Goal: Information Seeking & Learning: Learn about a topic

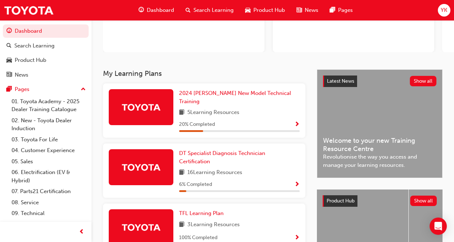
scroll to position [88, 0]
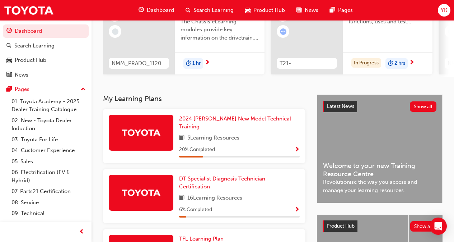
click at [217, 146] on div "20 % Completed" at bounding box center [239, 149] width 121 height 9
click at [222, 175] on span "DT Specialist Diagnosis Technician Certification" at bounding box center [222, 182] width 86 height 15
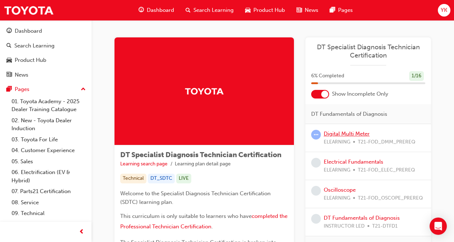
click at [340, 133] on link "Digital Multi Meter" at bounding box center [347, 133] width 46 height 6
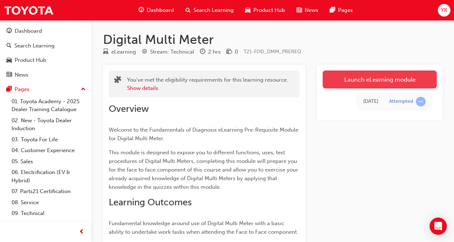
click at [370, 77] on link "Launch eLearning module" at bounding box center [380, 79] width 114 height 18
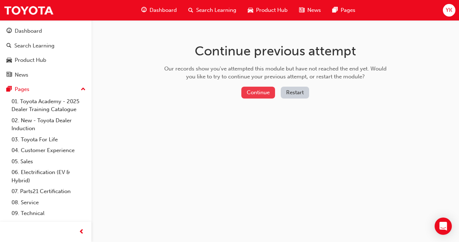
click at [254, 92] on button "Continue" at bounding box center [259, 92] width 34 height 12
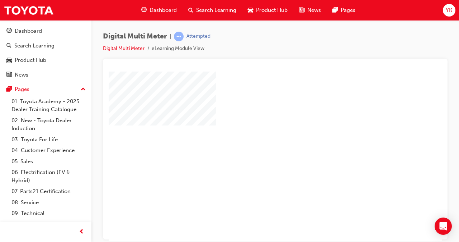
click at [255, 135] on div "play" at bounding box center [255, 135] width 0 height 0
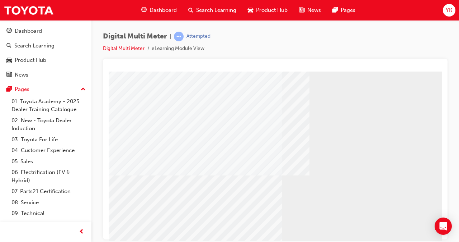
scroll to position [10, 0]
click at [81, 233] on span "prev-icon" at bounding box center [81, 231] width 5 height 9
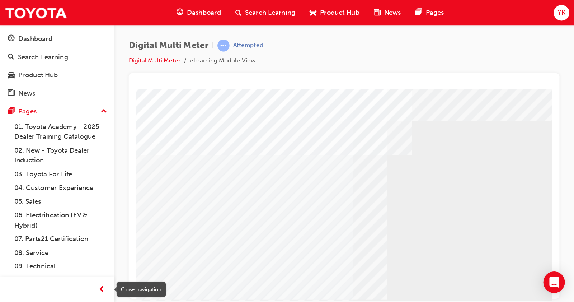
scroll to position [0, 0]
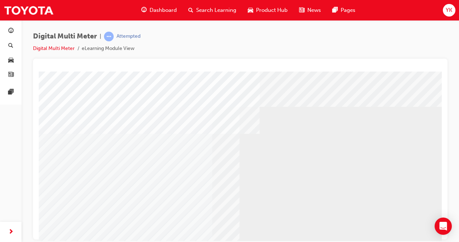
click at [442, 64] on div at bounding box center [240, 148] width 415 height 181
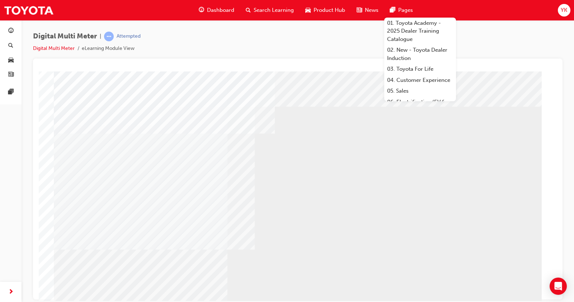
drag, startPoint x: 483, startPoint y: 71, endPoint x: 319, endPoint y: 92, distance: 165.6
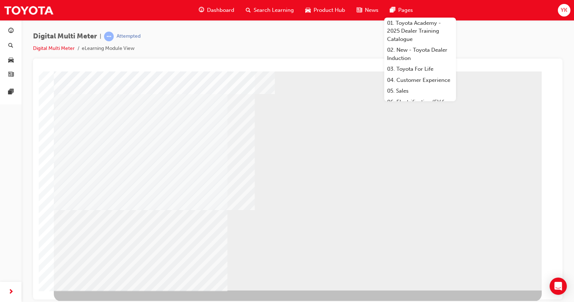
click at [99, 241] on div "BACK Trigger this button to go to the previous slide" at bounding box center [76, 296] width 45 height 13
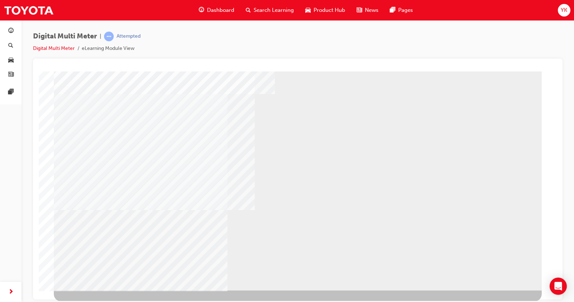
select select
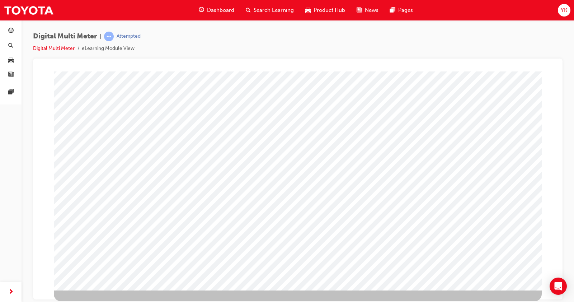
scroll to position [0, 0]
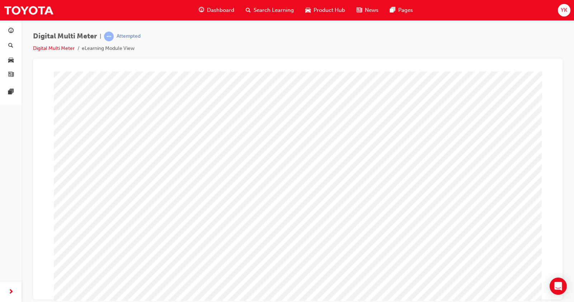
click at [310, 148] on span at bounding box center [310, 151] width 0 height 6
click at [328, 202] on img at bounding box center [336, 198] width 23 height 10
select select "3.233"
click at [297, 166] on span at bounding box center [297, 169] width 0 height 6
click at [312, 207] on img at bounding box center [321, 205] width 18 height 10
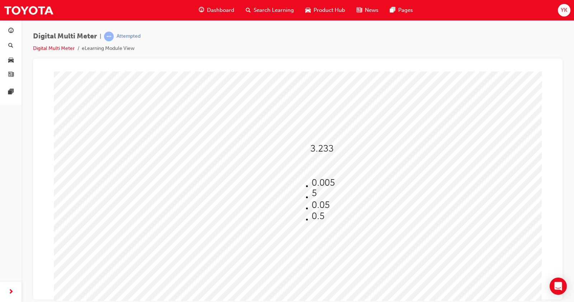
select select "0.05"
click at [314, 184] on span at bounding box center [314, 187] width 0 height 6
click at [340, 211] on img at bounding box center [340, 212] width 23 height 10
select select "9,480"
click at [327, 206] on div at bounding box center [322, 202] width 17 height 10
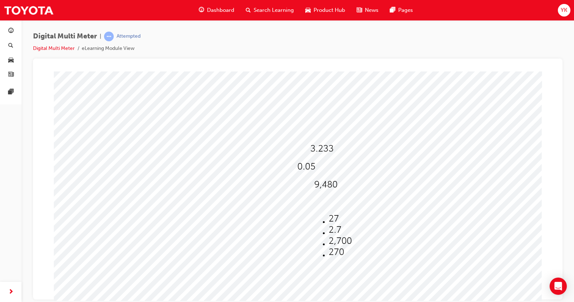
click at [329, 241] on img at bounding box center [336, 252] width 15 height 10
select select "270"
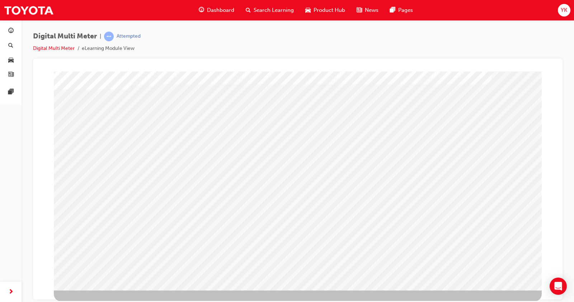
scroll to position [0, 0]
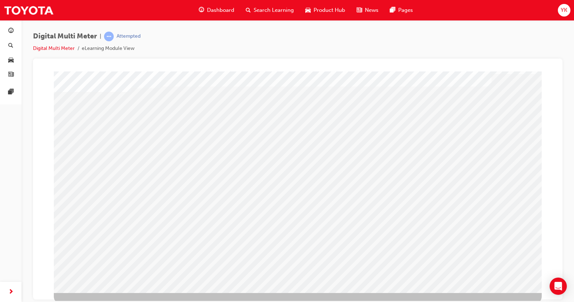
scroll to position [39, 0]
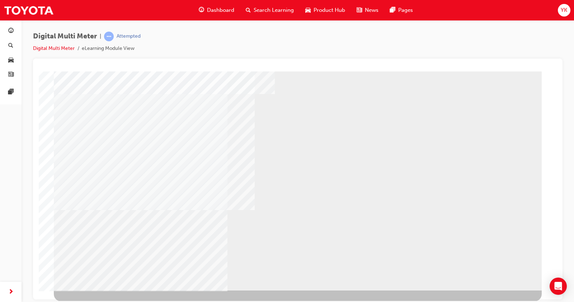
select select
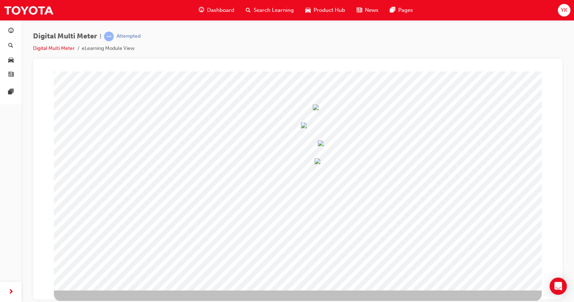
scroll to position [0, 0]
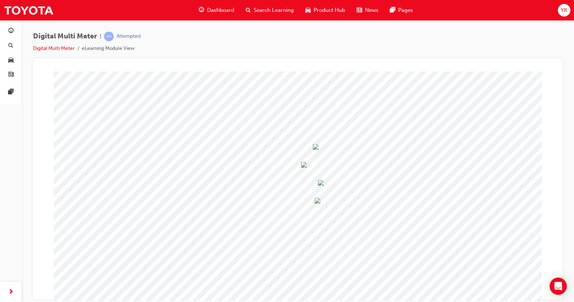
click at [313, 149] on span at bounding box center [313, 147] width 0 height 6
click at [329, 198] on img at bounding box center [338, 198] width 22 height 10
select select "9.416"
click at [301, 164] on span at bounding box center [301, 165] width 0 height 6
click at [315, 178] on img at bounding box center [324, 183] width 18 height 10
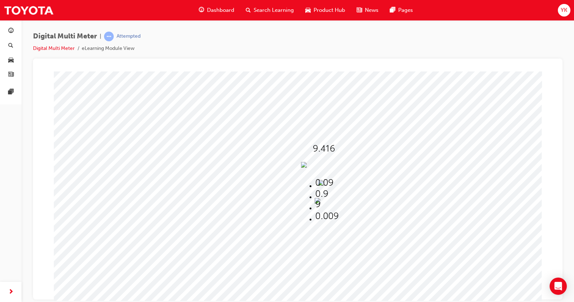
select select "0.09"
click at [318, 184] on span at bounding box center [318, 183] width 0 height 6
click at [332, 223] on img at bounding box center [343, 223] width 23 height 10
select select "6,300"
click at [315, 202] on span at bounding box center [315, 201] width 0 height 6
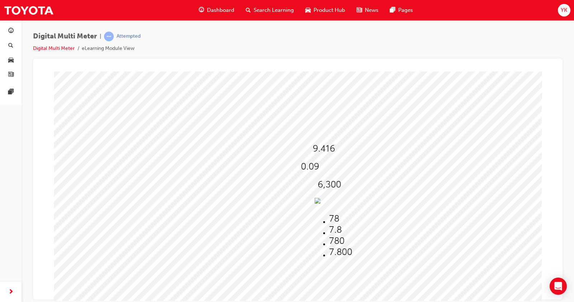
click at [337, 241] on li at bounding box center [340, 241] width 23 height 11
select select "780"
click at [412, 210] on div at bounding box center [298, 200] width 488 height 258
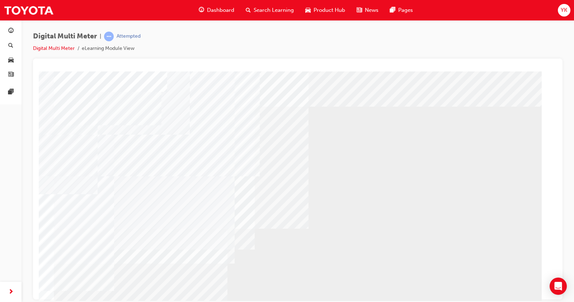
scroll to position [39, 0]
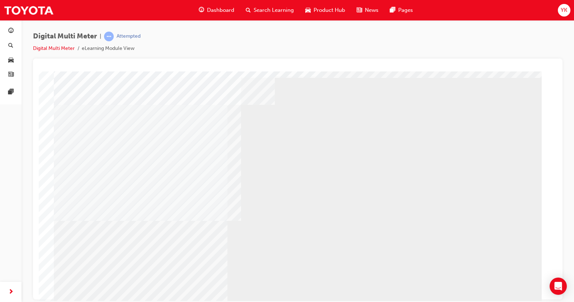
scroll to position [30, 0]
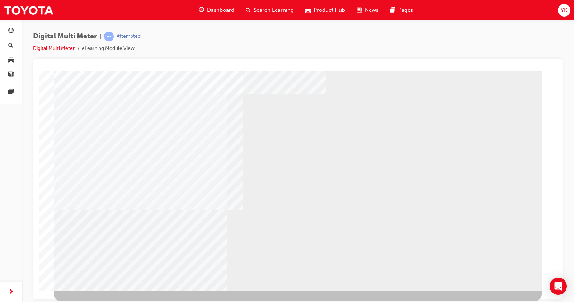
click at [99, 241] on div "BACK Trigger this button to go to the previous slide" at bounding box center [76, 296] width 45 height 13
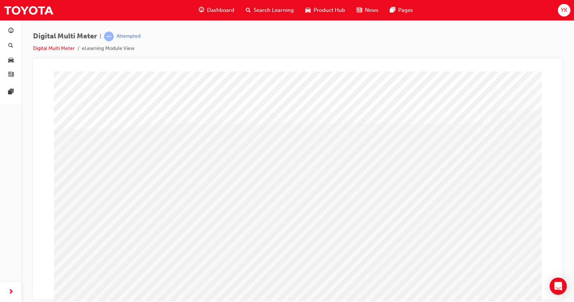
scroll to position [39, 0]
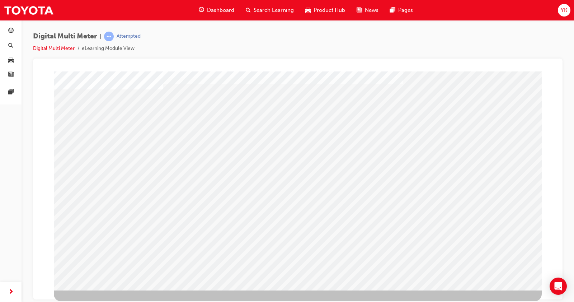
scroll to position [0, 0]
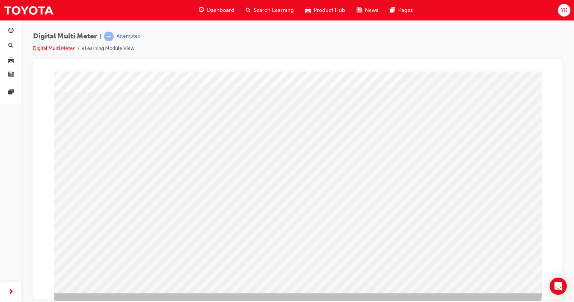
scroll to position [39, 0]
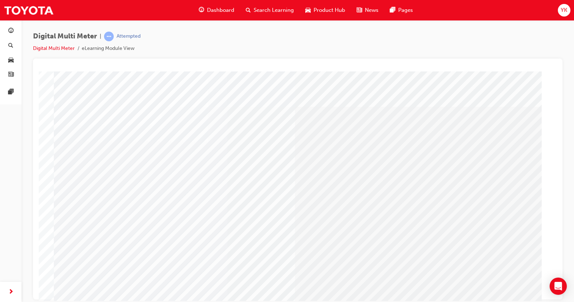
scroll to position [39, 0]
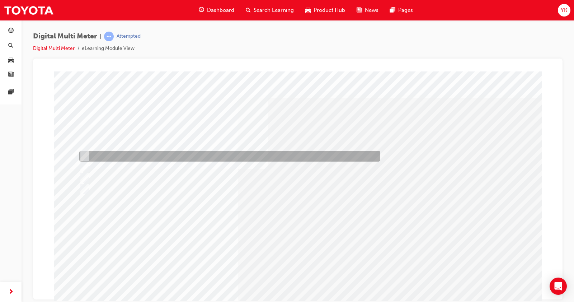
click at [89, 151] on div at bounding box center [228, 156] width 301 height 11
radio input "true"
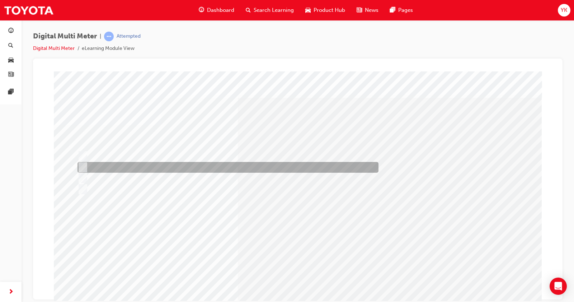
click at [84, 166] on input "Probe the front of the connector" at bounding box center [82, 167] width 8 height 8
radio input "true"
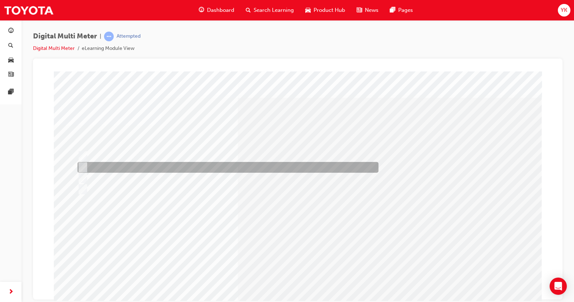
click at [84, 166] on input "Terminal spread and electrical issues" at bounding box center [82, 167] width 8 height 8
radio input "true"
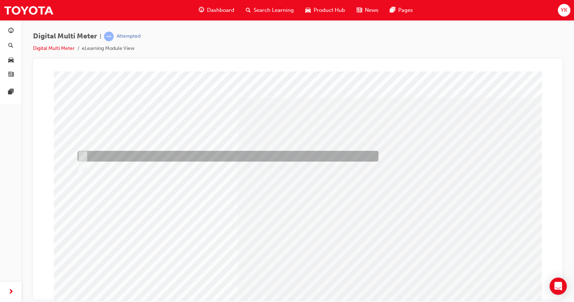
click at [83, 156] on input "True" at bounding box center [82, 156] width 8 height 8
radio input "true"
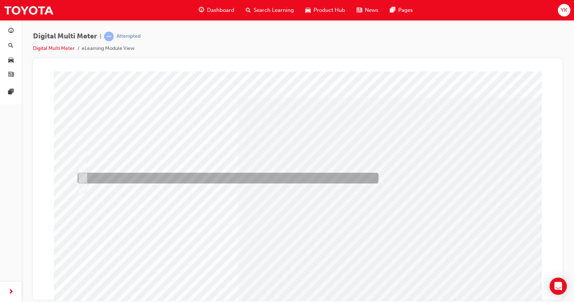
click at [85, 175] on input "Red in V/Ω/Diode & Black in COM port" at bounding box center [82, 178] width 8 height 8
radio input "true"
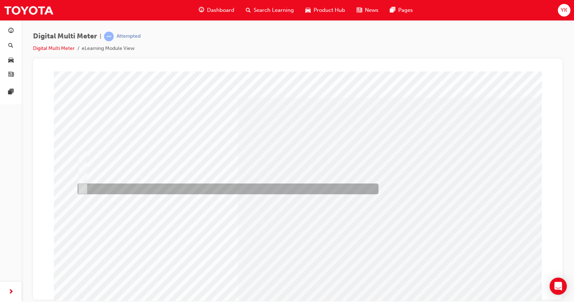
click at [86, 186] on div at bounding box center [226, 188] width 301 height 11
radio input "true"
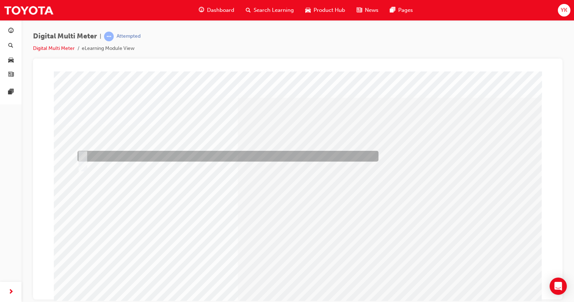
click at [85, 154] on input "True" at bounding box center [82, 156] width 8 height 8
radio input "true"
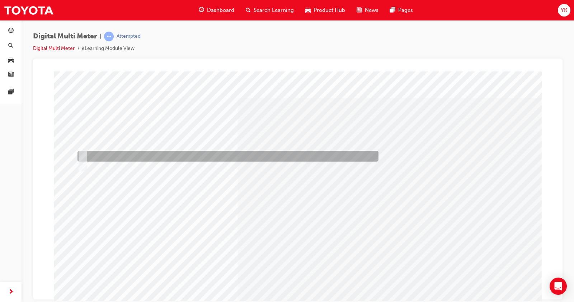
click at [84, 153] on input "True" at bounding box center [82, 156] width 8 height 8
radio input "true"
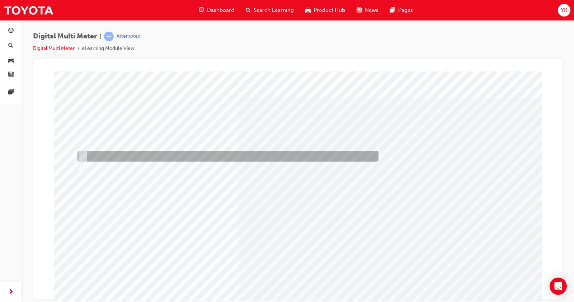
click at [81, 154] on input "True" at bounding box center [82, 156] width 8 height 8
radio input "true"
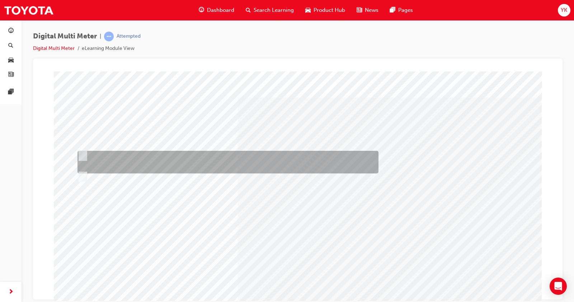
click at [84, 153] on input "Between any two points in a circuit; between any point in a circuit and ground,…" at bounding box center [82, 156] width 8 height 8
radio input "true"
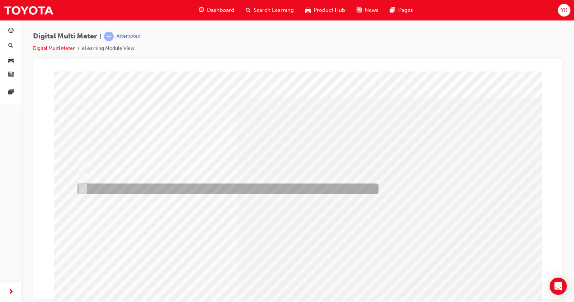
click at [81, 189] on input "The Test lead connections are reversed" at bounding box center [82, 189] width 8 height 8
radio input "true"
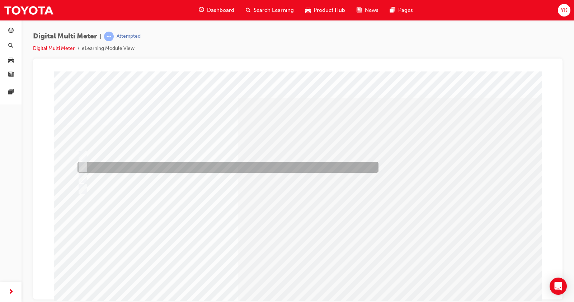
click at [82, 165] on input "Excessive/unwanted load" at bounding box center [82, 167] width 8 height 8
radio input "true"
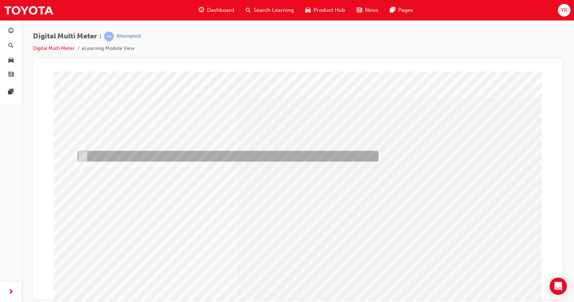
click at [84, 154] on input "True" at bounding box center [82, 156] width 8 height 8
radio input "true"
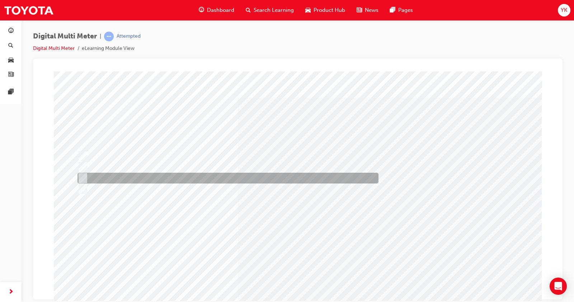
click at [86, 180] on div at bounding box center [226, 178] width 301 height 11
radio input "true"
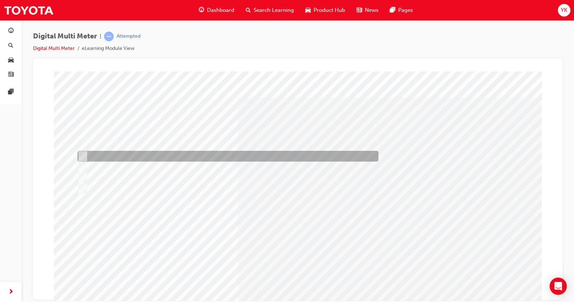
click at [85, 152] on input "An unwanted load that draws current when the ignition switch is turned to OFF" at bounding box center [82, 156] width 8 height 8
radio input "true"
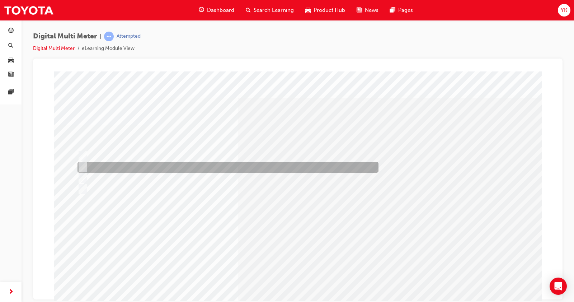
click at [83, 166] on input "By sensing the magnetic field through induction generated in a wire by the curr…" at bounding box center [82, 167] width 8 height 8
radio input "true"
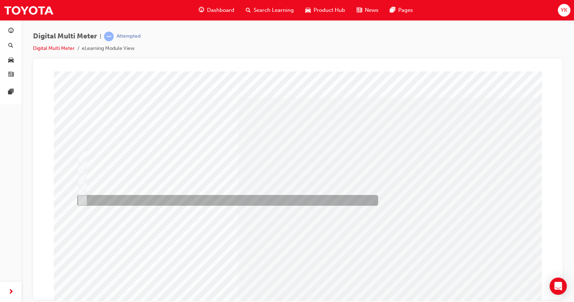
click at [82, 199] on input "All of the above" at bounding box center [81, 200] width 8 height 8
radio input "true"
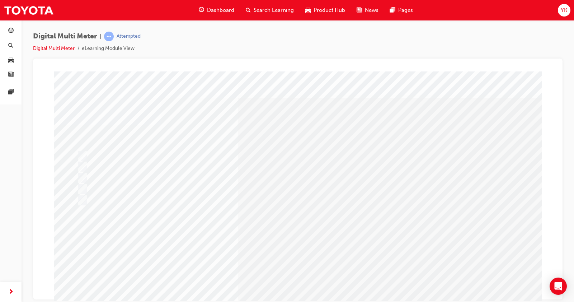
click at [304, 206] on div at bounding box center [227, 200] width 301 height 11
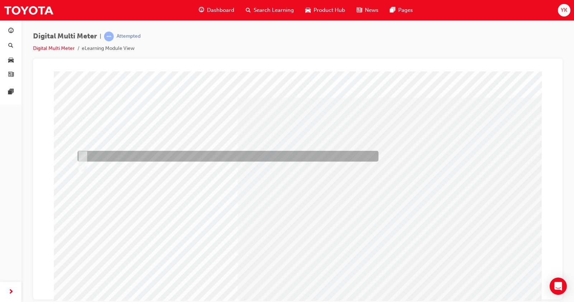
click at [84, 153] on input "True" at bounding box center [82, 156] width 8 height 8
radio input "true"
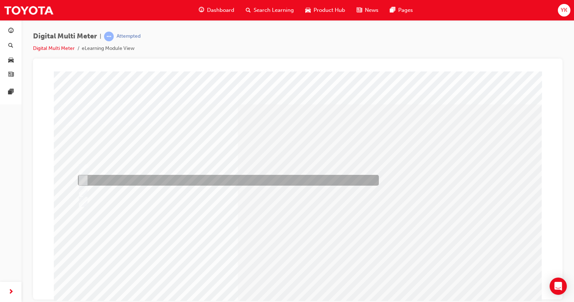
click at [84, 178] on input "2.458KΩ & 896Ω" at bounding box center [82, 180] width 8 height 8
radio input "true"
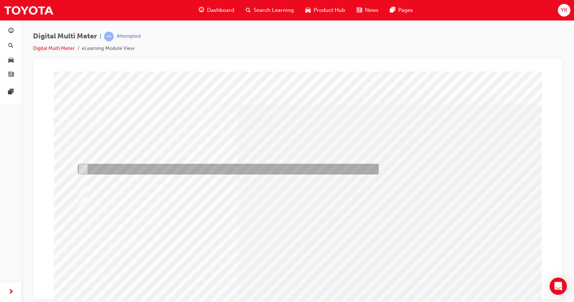
click at [81, 168] on input "5870000 Ω & 3.234MΩ" at bounding box center [82, 169] width 8 height 8
radio input "true"
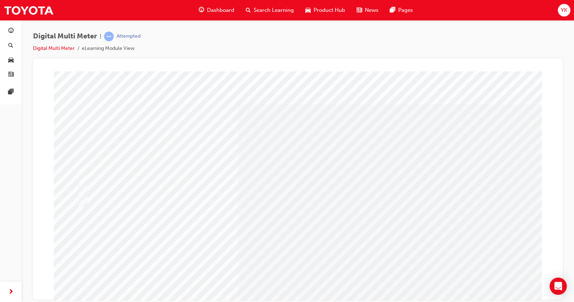
click at [319, 202] on div at bounding box center [226, 201] width 301 height 11
click at [76, 207] on input "radio" at bounding box center [73, 207] width 8 height 8
radio input "true"
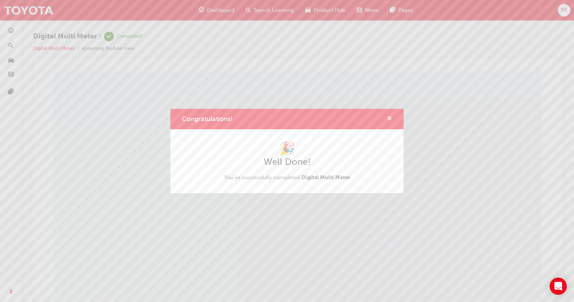
click at [389, 116] on span "cross-icon" at bounding box center [389, 119] width 5 height 6
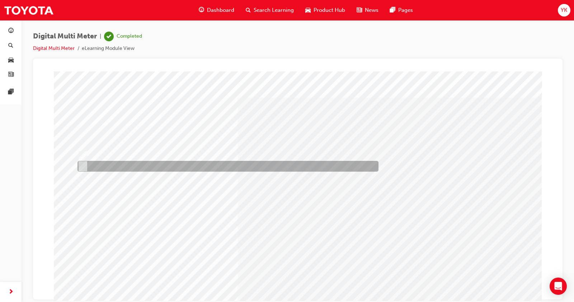
click at [80, 164] on input "False" at bounding box center [82, 166] width 8 height 8
radio input "true"
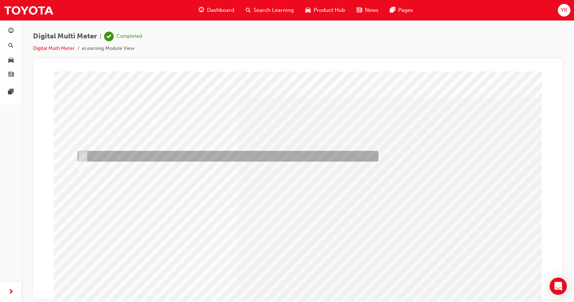
click at [83, 153] on input "True" at bounding box center [82, 156] width 8 height 8
radio input "true"
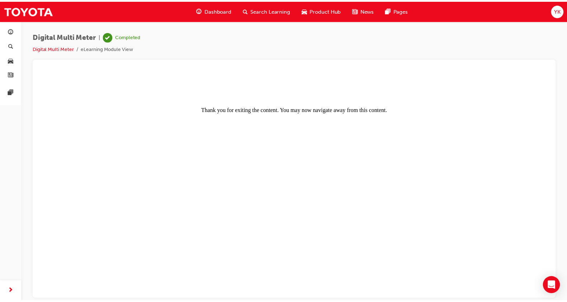
scroll to position [0, 0]
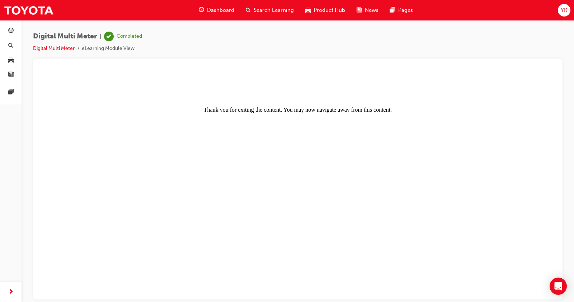
click at [217, 10] on span "Dashboard" at bounding box center [220, 10] width 27 height 8
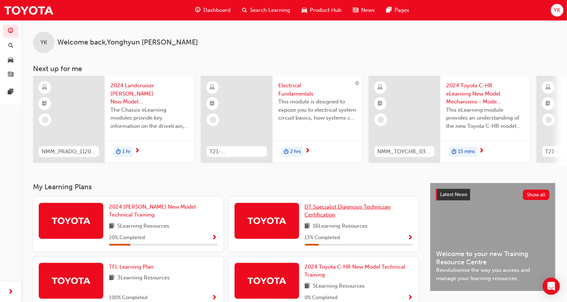
click at [360, 213] on link "DT Specialist Diagnosis Technician Certification" at bounding box center [359, 211] width 108 height 16
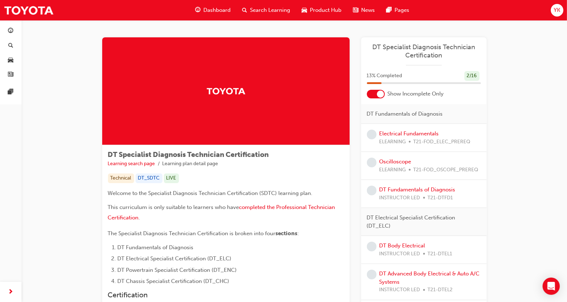
click at [379, 93] on div at bounding box center [380, 93] width 7 height 7
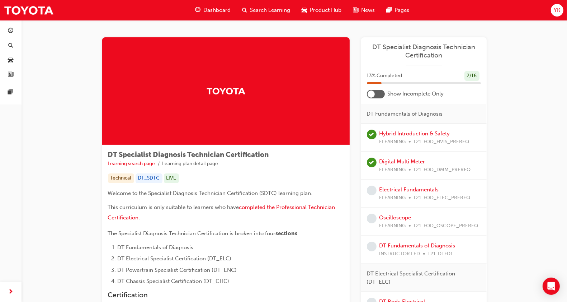
click at [379, 93] on div at bounding box center [376, 94] width 18 height 9
